Goal: Navigation & Orientation: Go to known website

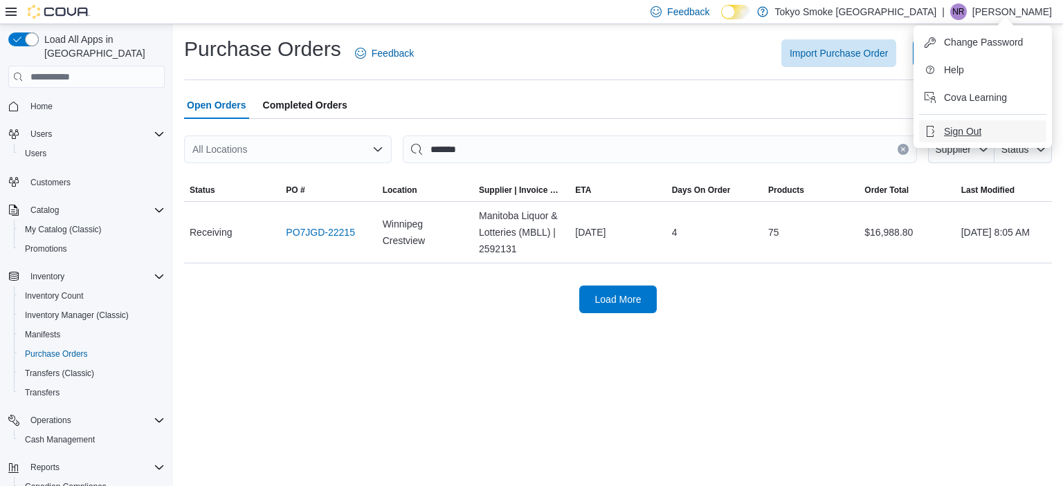
click at [971, 123] on button "Sign Out" at bounding box center [982, 131] width 127 height 22
